Goal: Task Accomplishment & Management: Manage account settings

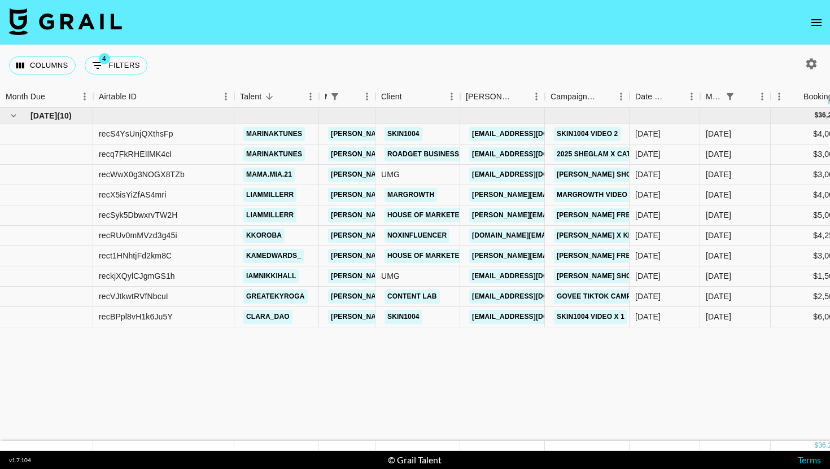
click at [129, 78] on div "Columns 4 Filters + Booking" at bounding box center [80, 65] width 143 height 41
click at [130, 67] on button "4 Filters" at bounding box center [116, 65] width 63 height 18
select select "managerIds"
select select "status"
select select "not"
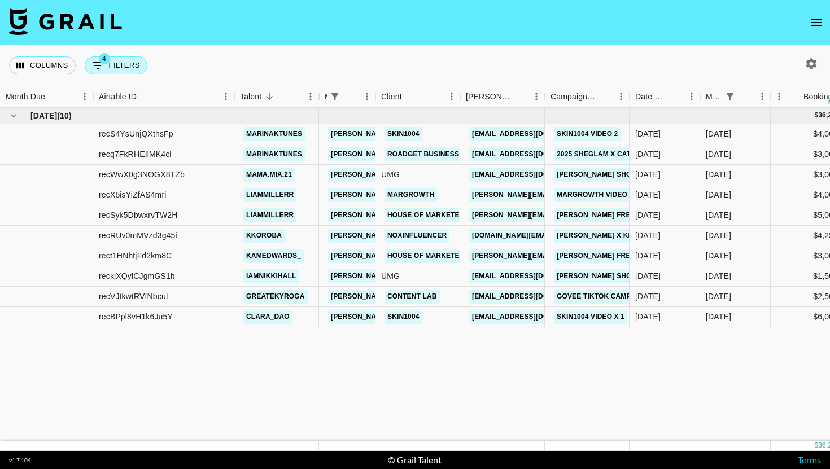
select select "cancelled"
select select "status"
select select "not"
select select "declined"
select select "monthDue2"
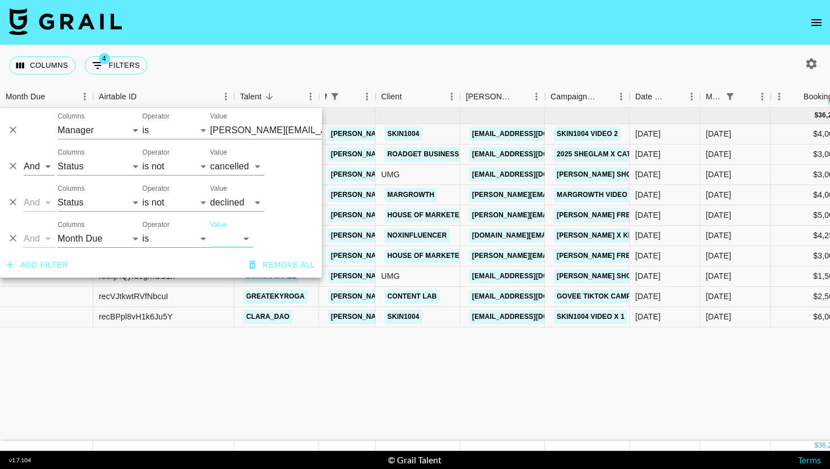
click at [229, 236] on select "[DATE] Aug '[DATE] Jun '[DATE] Apr '[DATE] Feb '[DATE] Dec '[DATE] Oct '[DATE] …" at bounding box center [231, 239] width 43 height 18
click at [243, 249] on div "And Or Columns Grail Platform ID Airtable ID Talent Manager Client [PERSON_NAME…" at bounding box center [161, 234] width 322 height 36
click at [243, 237] on select "[DATE] Aug '[DATE] Jun '[DATE] Apr '[DATE] Feb '[DATE] Dec '[DATE] Oct '[DATE] …" at bounding box center [231, 239] width 43 height 18
select select "[DATE]"
click at [210, 230] on select "[DATE] Aug '[DATE] Jun '[DATE] Apr '[DATE] Feb '[DATE] Dec '[DATE] Oct '[DATE] …" at bounding box center [231, 239] width 43 height 18
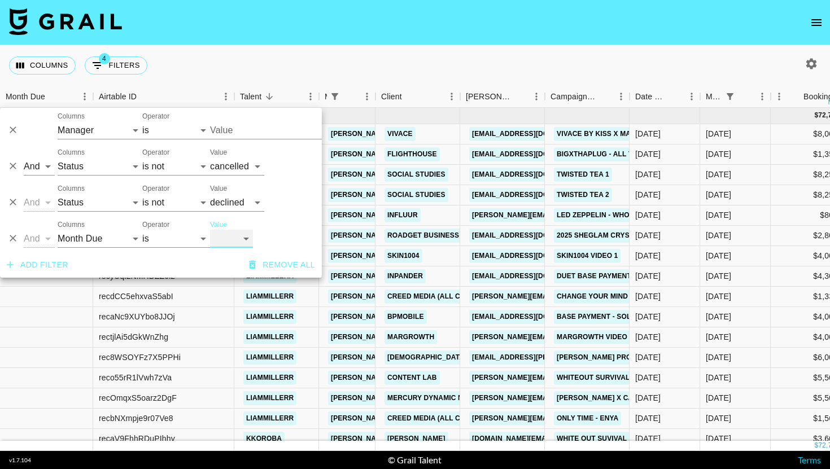
type input "[PERSON_NAME][EMAIL_ADDRESS][DOMAIN_NAME]"
click at [35, 266] on button "Add filter" at bounding box center [37, 265] width 71 height 21
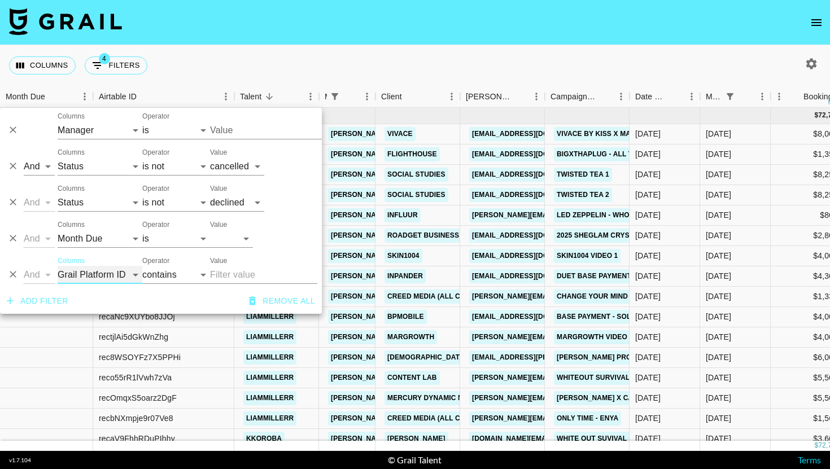
click at [114, 273] on select "Grail Platform ID Airtable ID Talent Manager Client [PERSON_NAME] Campaign (Typ…" at bounding box center [100, 275] width 85 height 18
type input "[PERSON_NAME][EMAIL_ADDRESS][DOMAIN_NAME]"
select select "talentName"
click at [58, 266] on select "Grail Platform ID Airtable ID Talent Manager Client [PERSON_NAME] Campaign (Typ…" at bounding box center [100, 275] width 85 height 18
type input "[PERSON_NAME][EMAIL_ADDRESS][DOMAIN_NAME]"
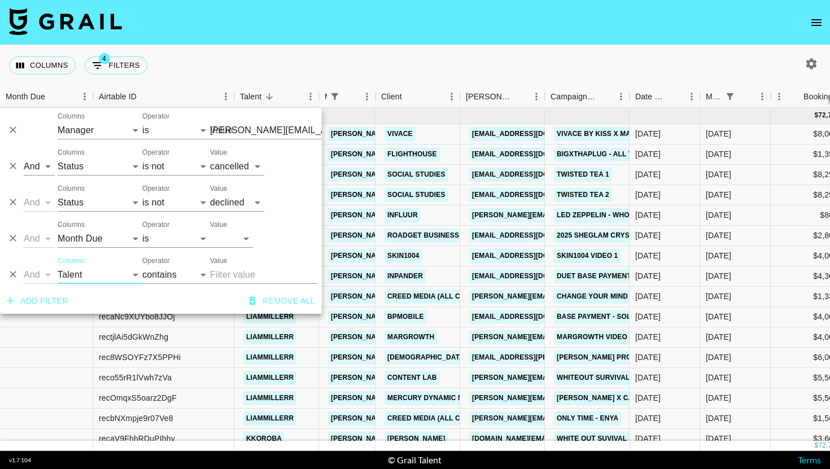
click at [221, 267] on input "Value" at bounding box center [263, 275] width 107 height 18
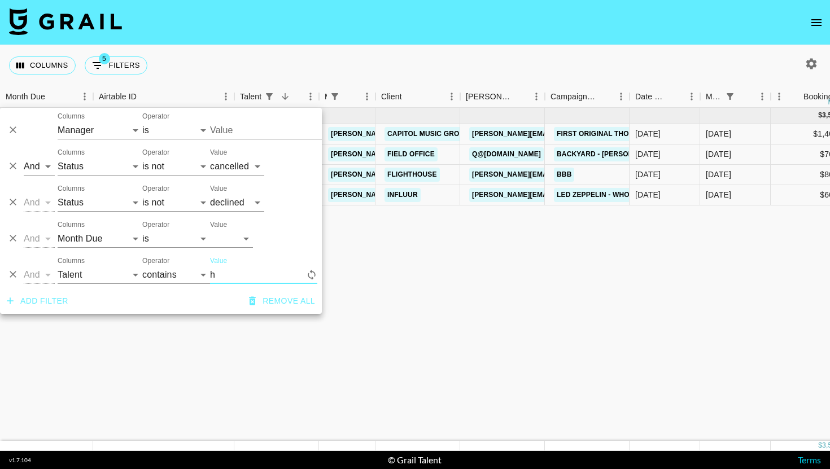
type input "ha"
type input "[PERSON_NAME][EMAIL_ADDRESS][DOMAIN_NAME]"
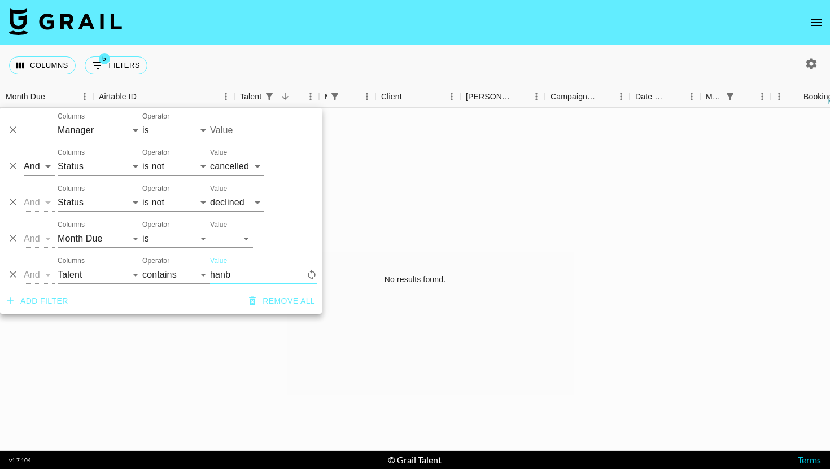
type input "hanba"
type input "[PERSON_NAME][EMAIL_ADDRESS][DOMAIN_NAME]"
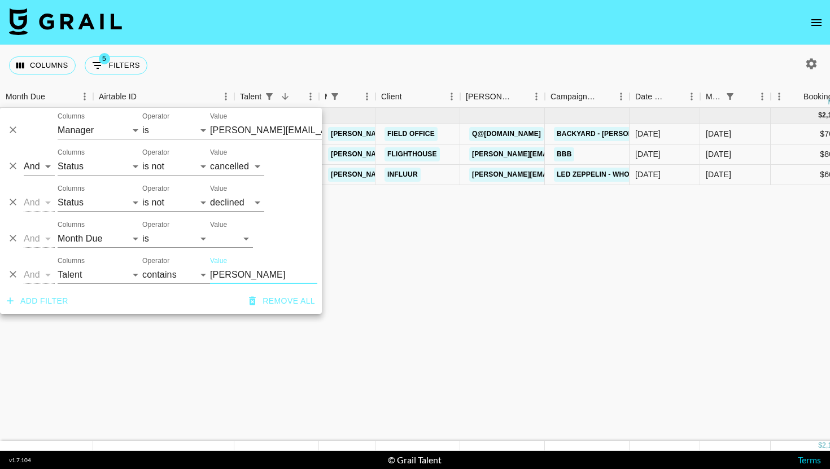
type input "[PERSON_NAME]"
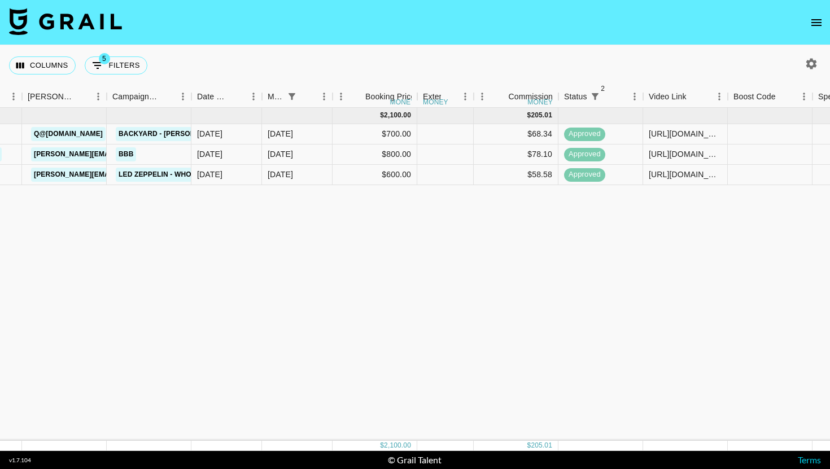
scroll to position [0, 591]
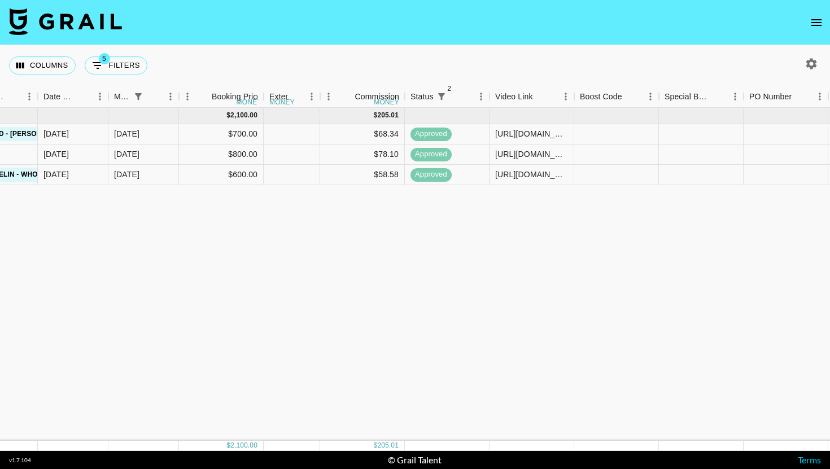
click at [484, 55] on div "Columns 5 Filters + Booking" at bounding box center [415, 65] width 830 height 41
click at [520, 130] on div "[URL][DOMAIN_NAME][DOMAIN_NAME]" at bounding box center [531, 133] width 73 height 11
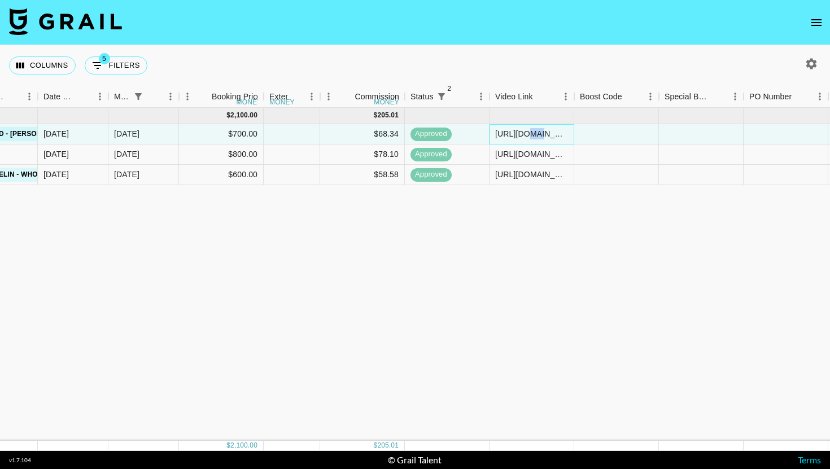
click at [520, 130] on div "[URL][DOMAIN_NAME][DOMAIN_NAME]" at bounding box center [531, 133] width 73 height 11
click at [520, 130] on input "[URL][DOMAIN_NAME][DOMAIN_NAME]" at bounding box center [531, 133] width 83 height 9
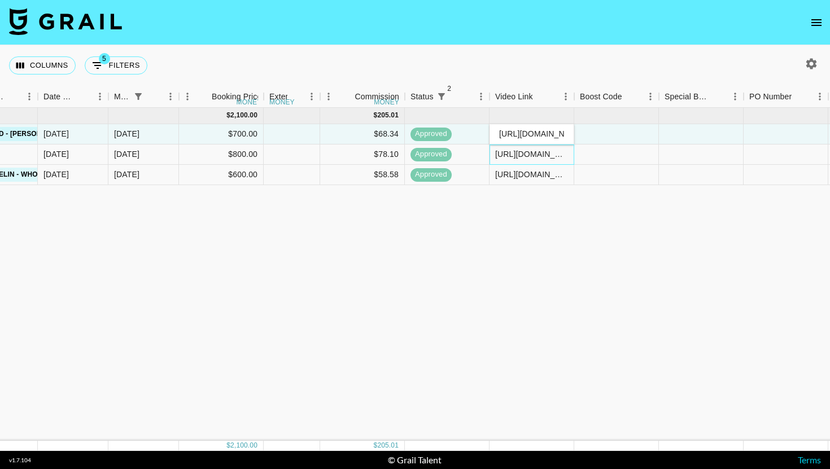
click at [534, 151] on div "[URL][DOMAIN_NAME][DOMAIN_NAME]" at bounding box center [531, 153] width 73 height 11
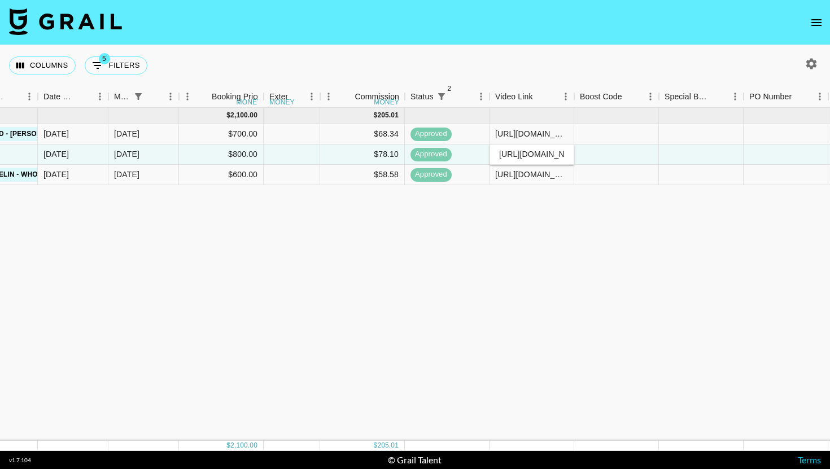
click at [534, 151] on input "[URL][DOMAIN_NAME][DOMAIN_NAME]" at bounding box center [531, 154] width 83 height 9
click at [527, 160] on div "[URL][DOMAIN_NAME][DOMAIN_NAME]" at bounding box center [531, 154] width 85 height 20
click at [527, 172] on div "[URL][DOMAIN_NAME]" at bounding box center [531, 174] width 73 height 11
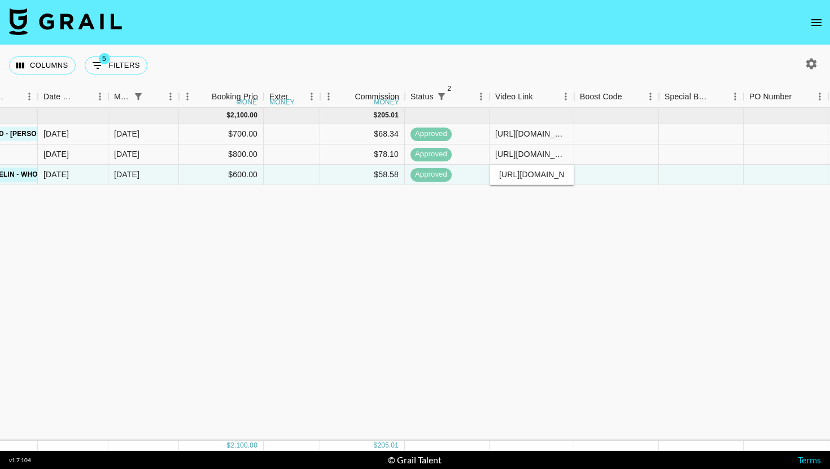
click at [527, 172] on input "[URL][DOMAIN_NAME]" at bounding box center [531, 174] width 83 height 9
drag, startPoint x: 122, startPoint y: 82, endPoint x: 143, endPoint y: 59, distance: 30.8
click at [122, 81] on div "Columns 5 Filters + Booking" at bounding box center [80, 65] width 143 height 41
click at [150, 46] on div "Columns 5 Filters + Booking" at bounding box center [80, 65] width 143 height 41
click at [125, 69] on button "5 Filters" at bounding box center [116, 65] width 63 height 18
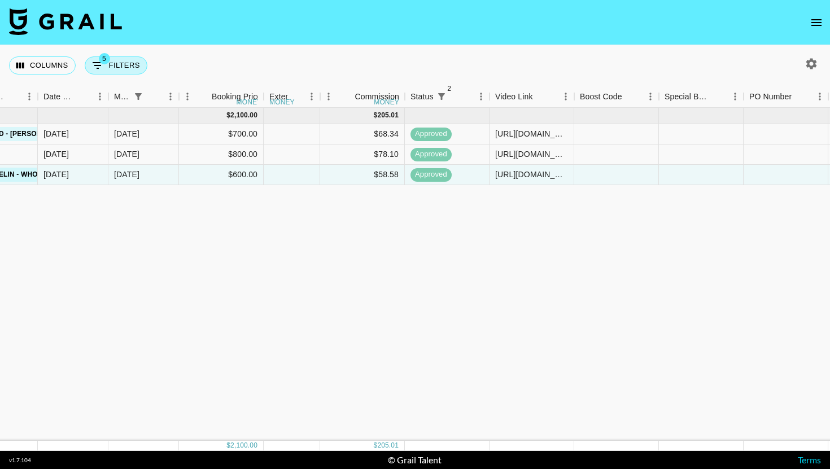
select select "managerIds"
select select "status"
select select "not"
select select "cancelled"
select select "status"
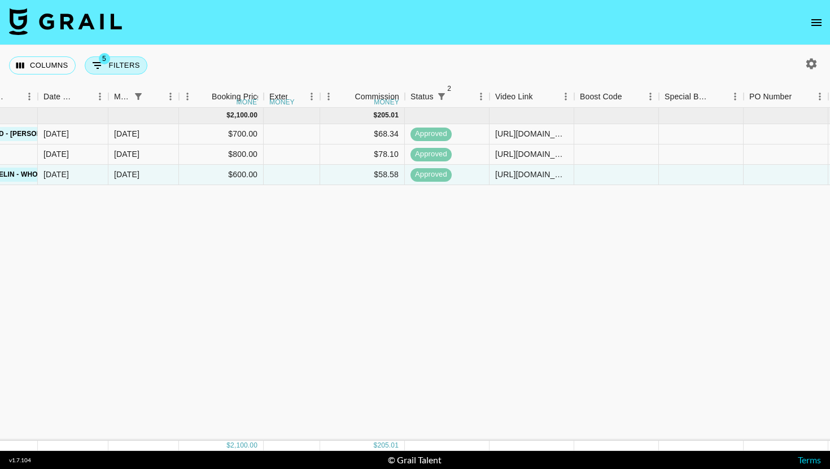
select select "not"
select select "declined"
select select "monthDue2"
select select "[DATE]"
select select "talentName"
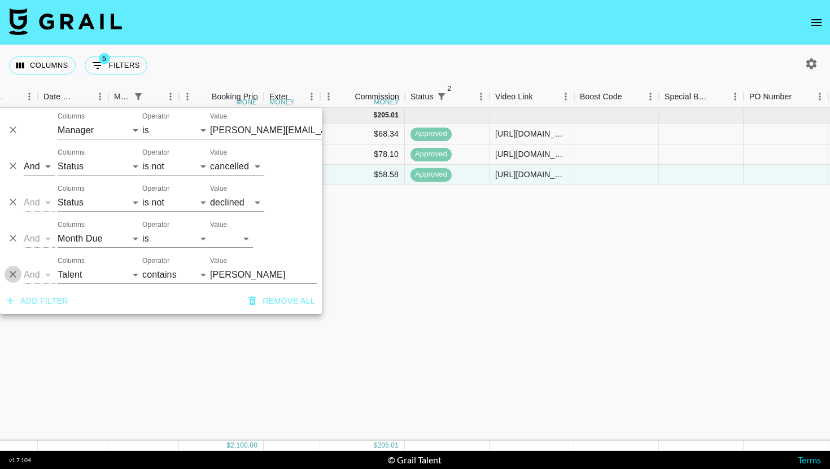
click at [14, 274] on icon "Delete" at bounding box center [13, 274] width 7 height 7
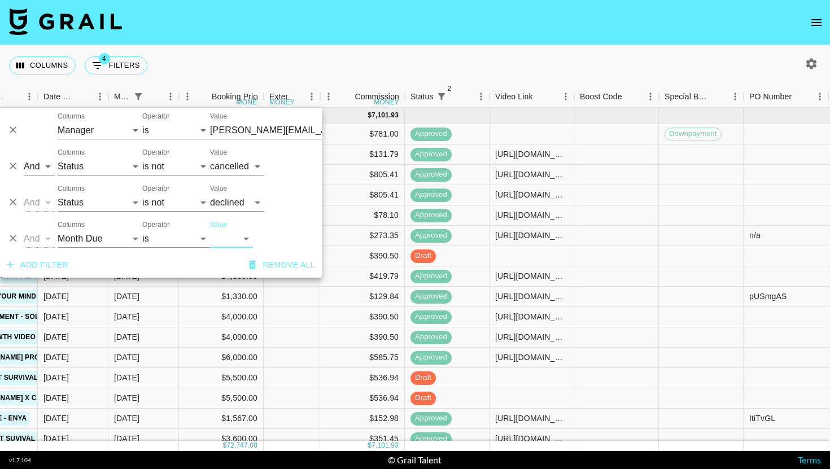
click at [52, 273] on button "Add filter" at bounding box center [37, 265] width 71 height 21
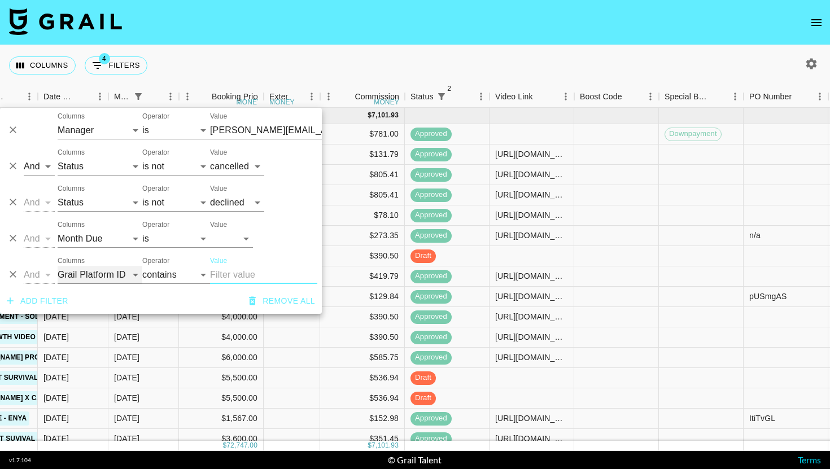
click at [101, 278] on select "Grail Platform ID Airtable ID Talent Manager Client [PERSON_NAME] Campaign (Typ…" at bounding box center [100, 275] width 85 height 18
select select "status"
click at [58, 266] on select "Grail Platform ID Airtable ID Talent Manager Client [PERSON_NAME] Campaign (Typ…" at bounding box center [100, 275] width 85 height 18
select select "is"
type input "[PERSON_NAME][EMAIL_ADDRESS][DOMAIN_NAME]"
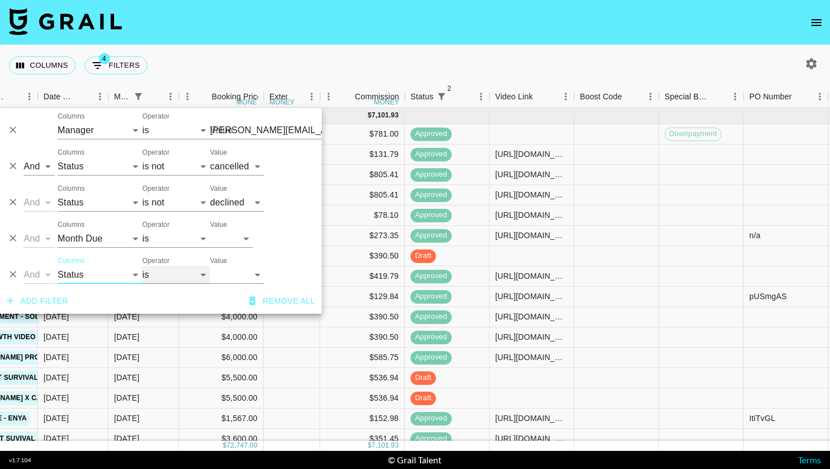
click at [168, 277] on select "is is not is any of is not any of" at bounding box center [176, 275] width 68 height 18
select select "not"
click at [142, 266] on select "is is not is any of is not any of" at bounding box center [176, 275] width 68 height 18
click at [236, 280] on select "confirmed declined draft posted approved cancelled badDebt" at bounding box center [237, 275] width 54 height 18
select select "approved"
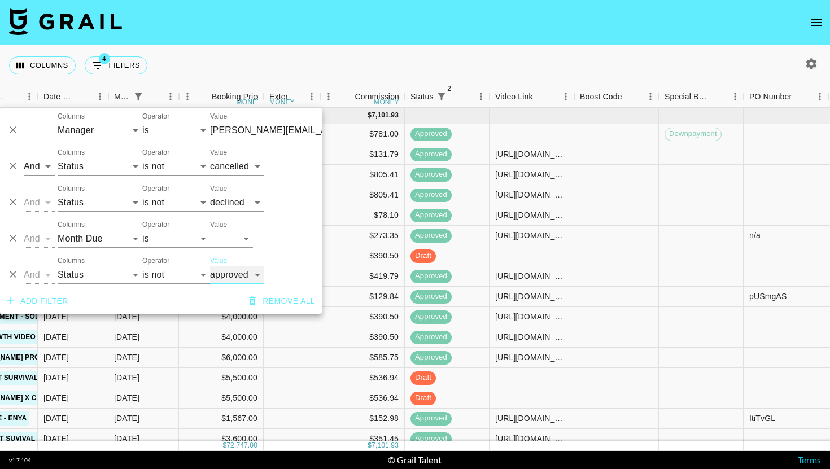
click at [210, 266] on select "confirmed declined draft posted approved cancelled badDebt" at bounding box center [237, 275] width 54 height 18
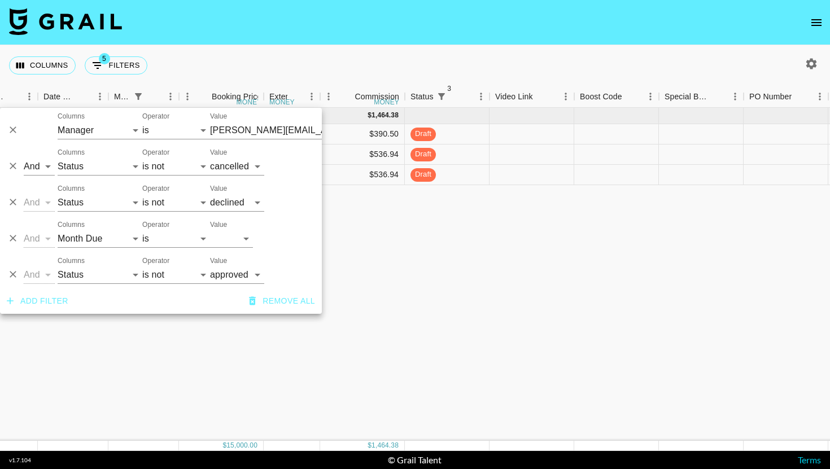
click at [419, 66] on div "Columns 5 Filters + Booking" at bounding box center [415, 65] width 830 height 41
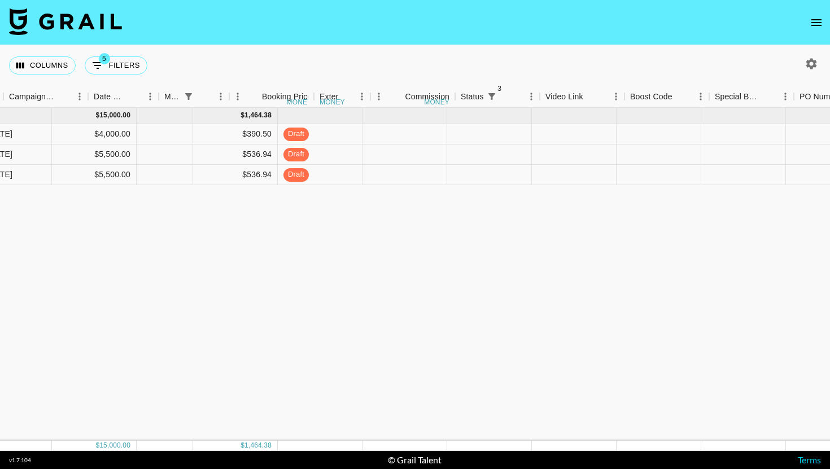
scroll to position [0, 882]
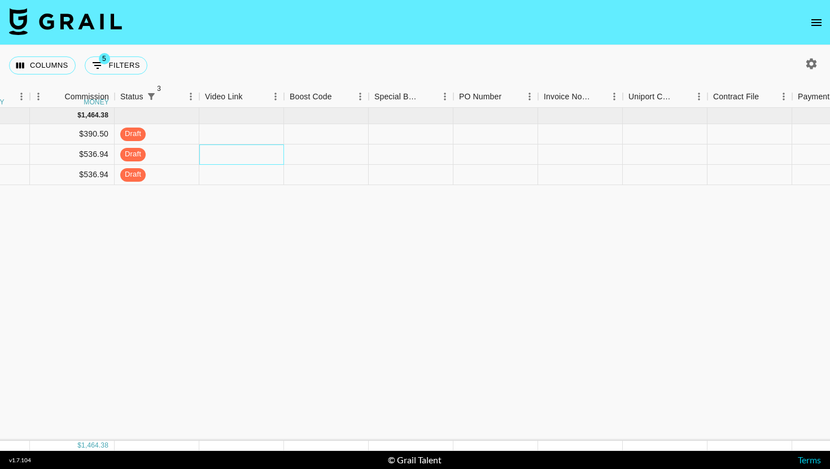
click at [234, 163] on div at bounding box center [241, 154] width 85 height 20
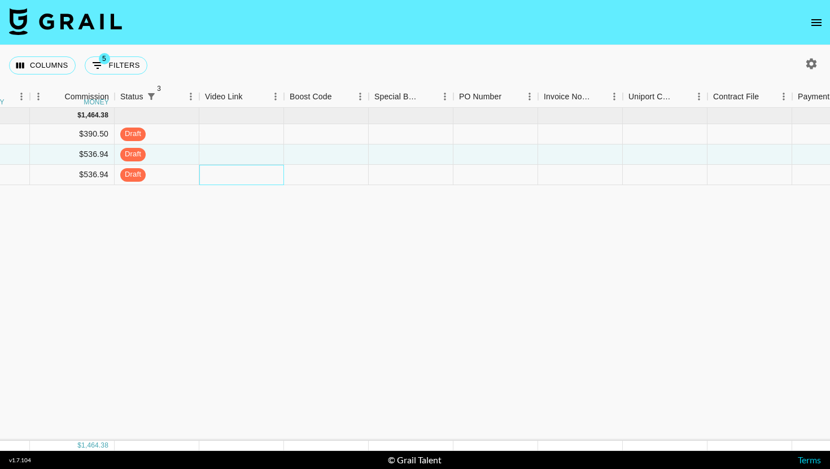
click at [234, 181] on div at bounding box center [241, 175] width 85 height 20
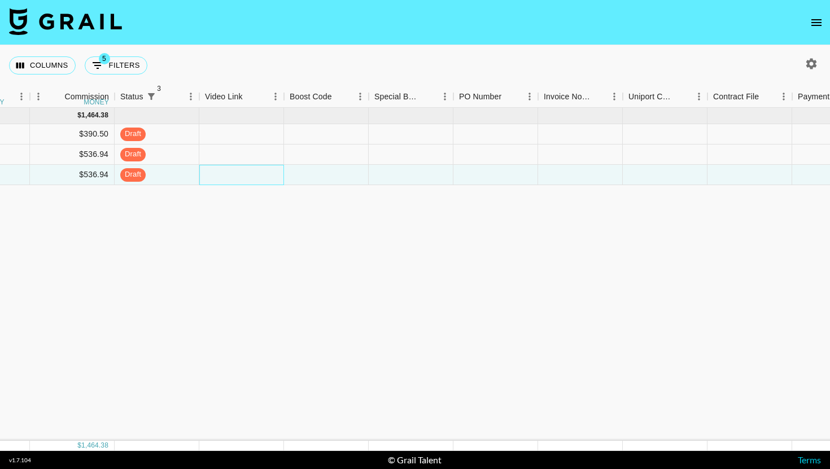
click at [234, 181] on div at bounding box center [241, 175] width 85 height 20
type input "[URL][DOMAIN_NAME]"
click at [371, 168] on div at bounding box center [411, 175] width 85 height 20
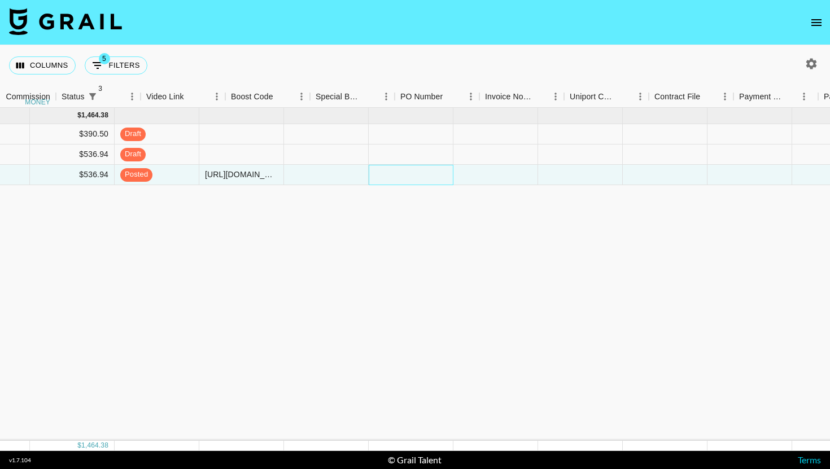
scroll to position [0, 1143]
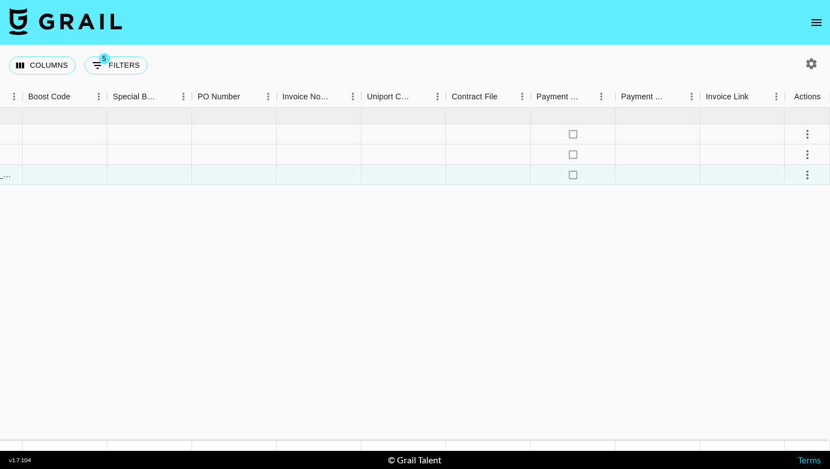
click at [509, 185] on div at bounding box center [488, 175] width 85 height 20
click at [509, 180] on div at bounding box center [488, 175] width 85 height 20
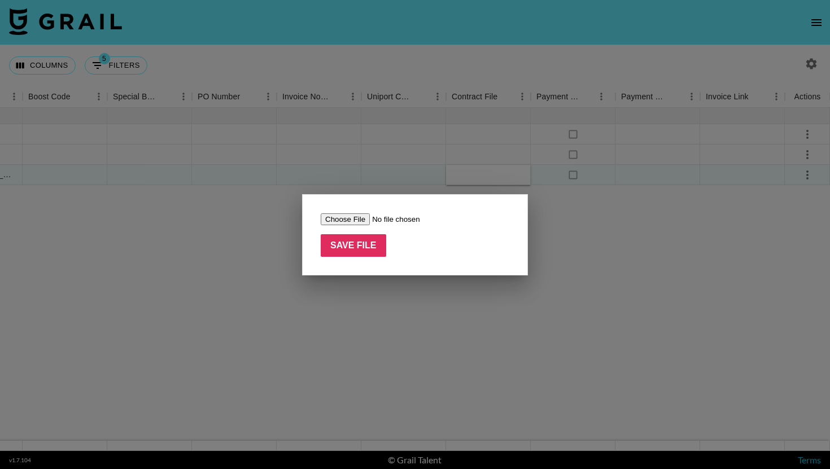
click at [361, 214] on input "file" at bounding box center [392, 219] width 143 height 12
click at [352, 214] on input "file" at bounding box center [392, 219] width 143 height 12
type input "C:\fakepath\Complete_with_Docusign_Campaign_Agreement_-_.pdf"
click at [384, 247] on input "Save File" at bounding box center [353, 245] width 65 height 23
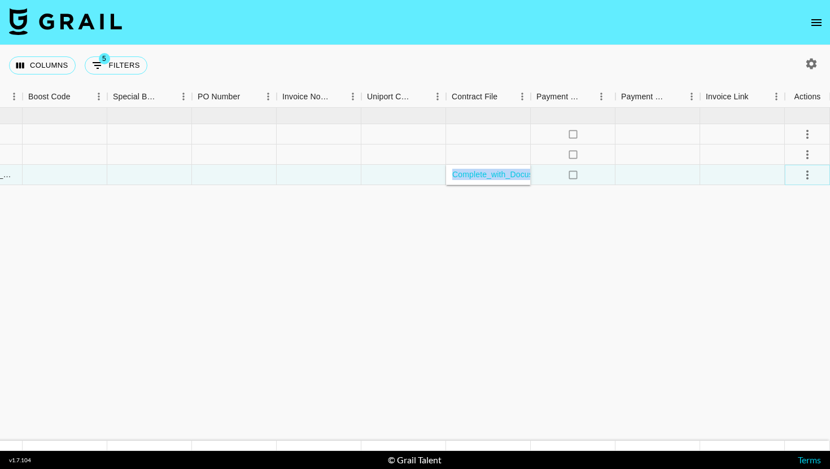
click at [808, 174] on icon "select merge strategy" at bounding box center [807, 175] width 14 height 14
click at [792, 283] on div "Approve" at bounding box center [782, 281] width 34 height 14
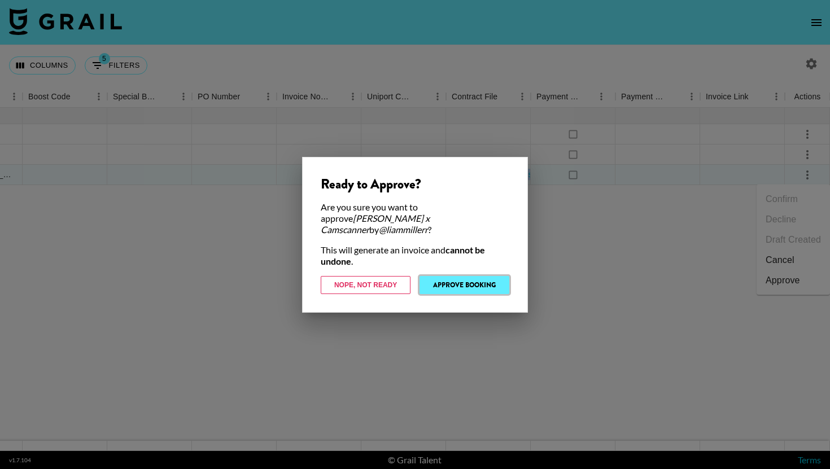
click at [499, 279] on button "Approve Booking" at bounding box center [464, 285] width 90 height 18
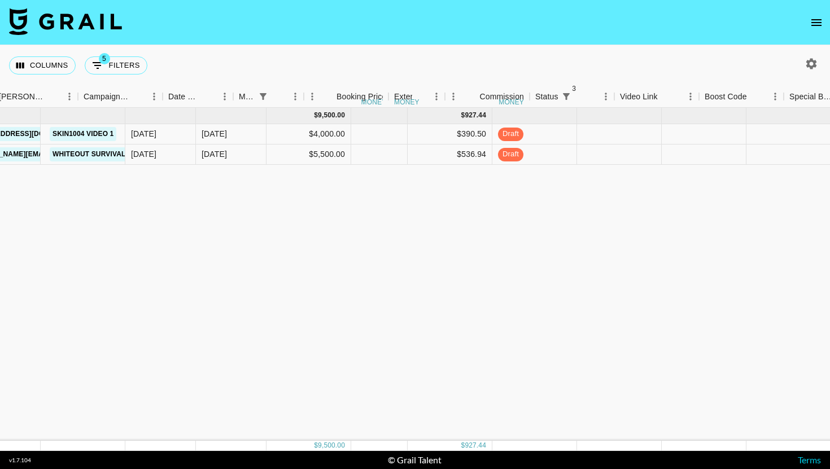
scroll to position [0, 467]
